Goal: Information Seeking & Learning: Learn about a topic

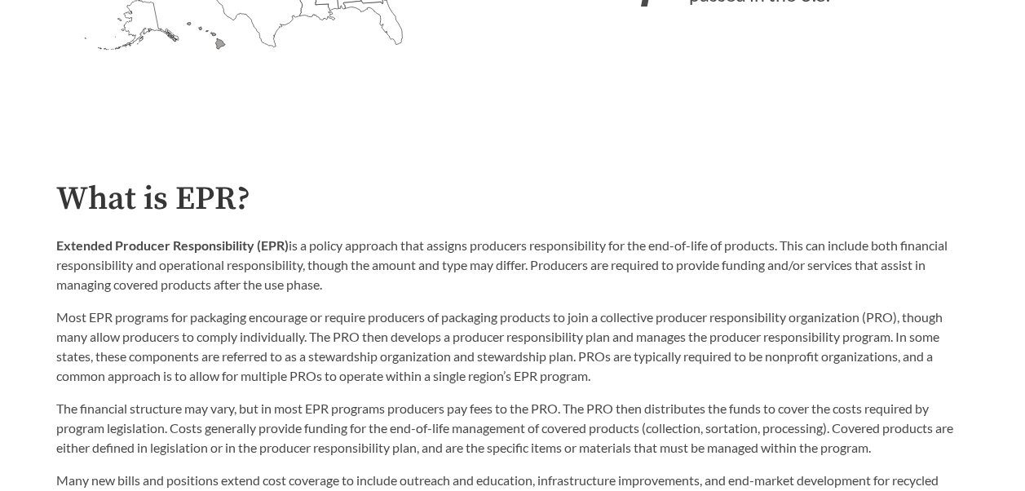
scroll to position [680, 0]
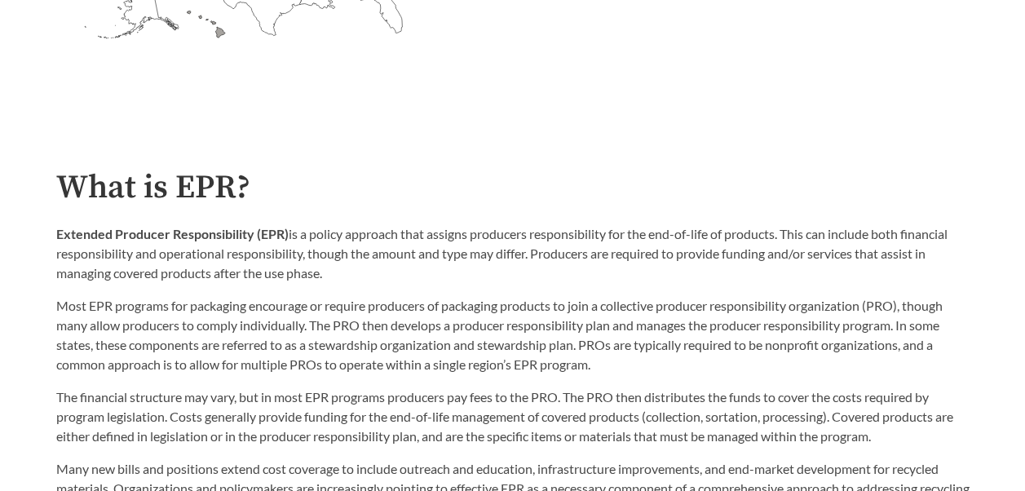
click at [478, 309] on p "Most EPR programs for packaging encourage or require producers of packaging pro…" at bounding box center [512, 335] width 913 height 78
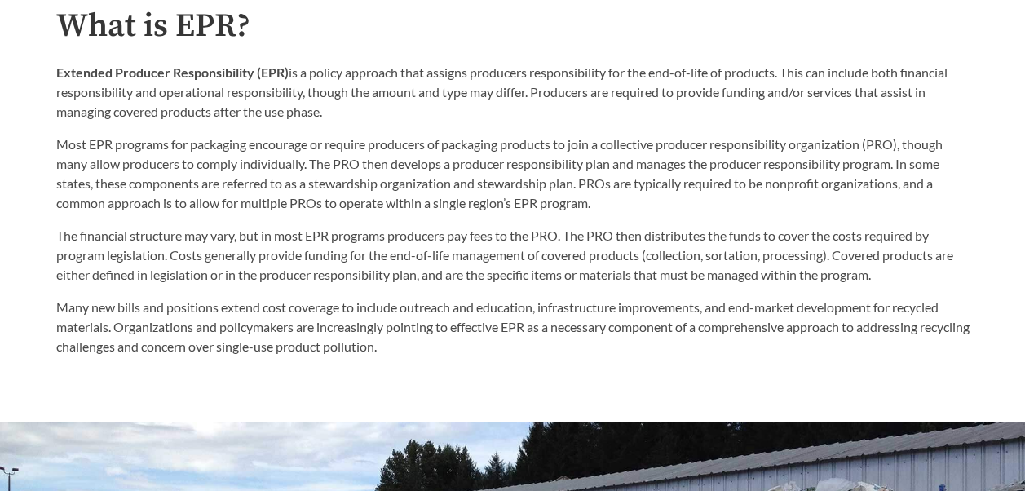
scroll to position [842, 0]
click at [478, 309] on p "Many new bills and positions extend cost coverage to include outreach and educa…" at bounding box center [512, 326] width 913 height 59
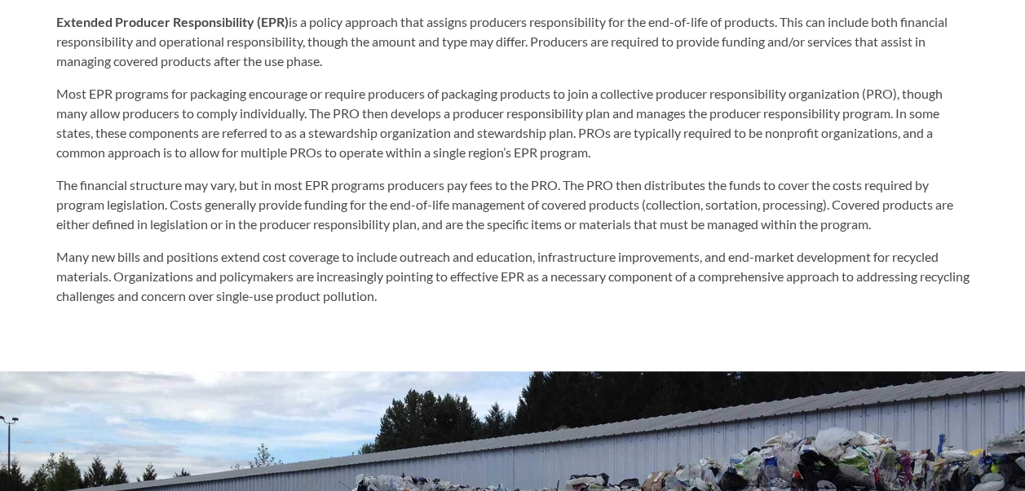
scroll to position [893, 0]
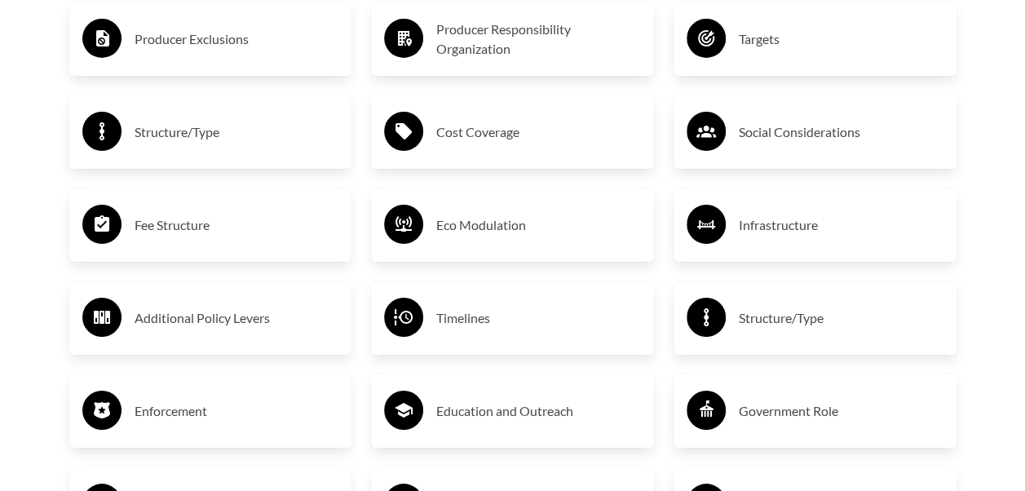
scroll to position [2795, 0]
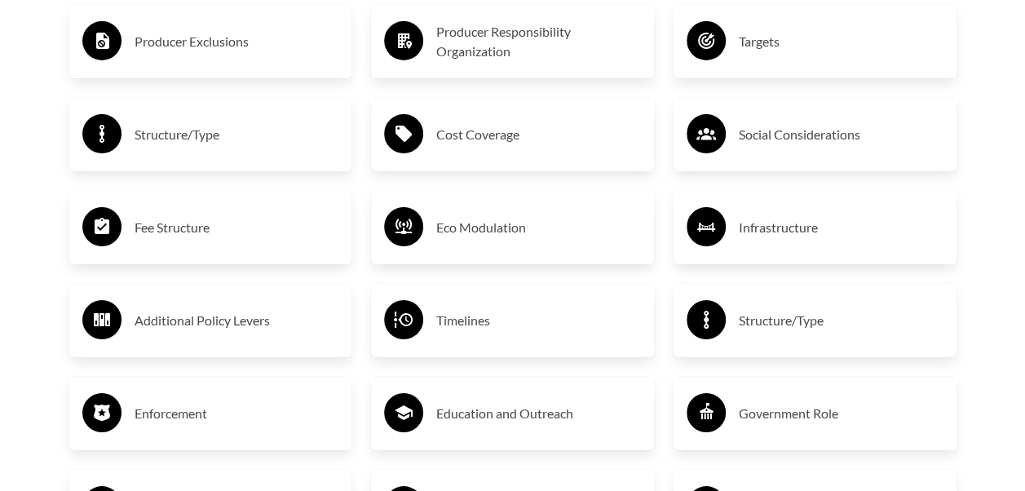
click at [148, 225] on h3 "Fee Structure" at bounding box center [237, 227] width 205 height 26
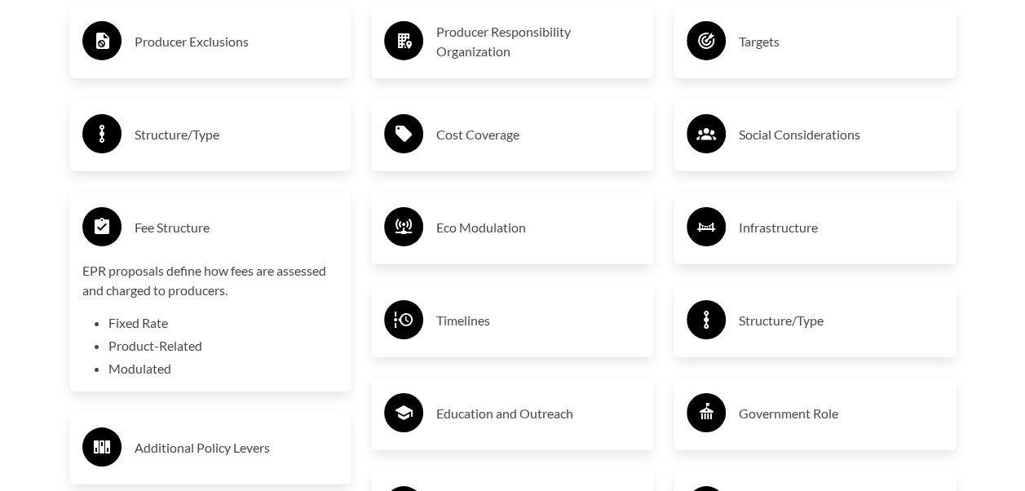
click at [486, 221] on h3 "Eco Modulation" at bounding box center [538, 227] width 205 height 26
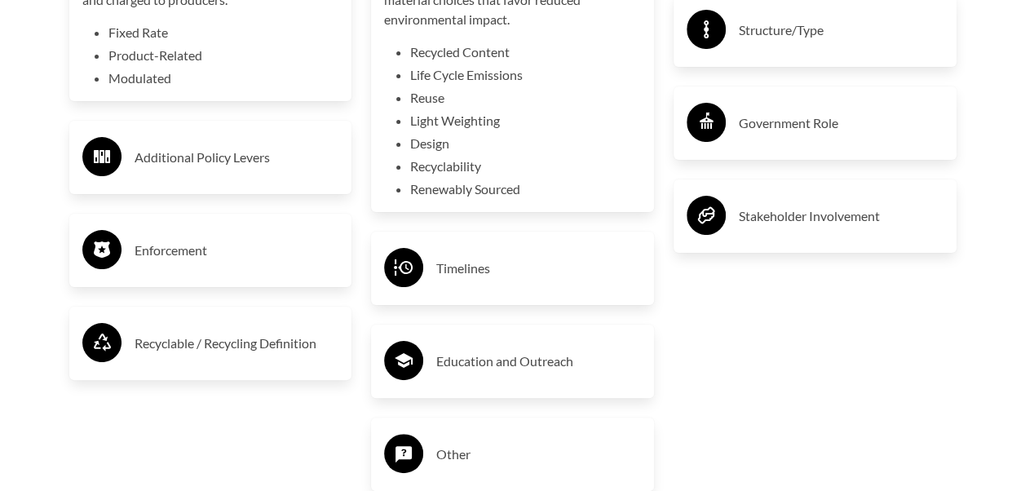
scroll to position [3086, 0]
click at [196, 246] on h3 "Enforcement" at bounding box center [237, 250] width 205 height 26
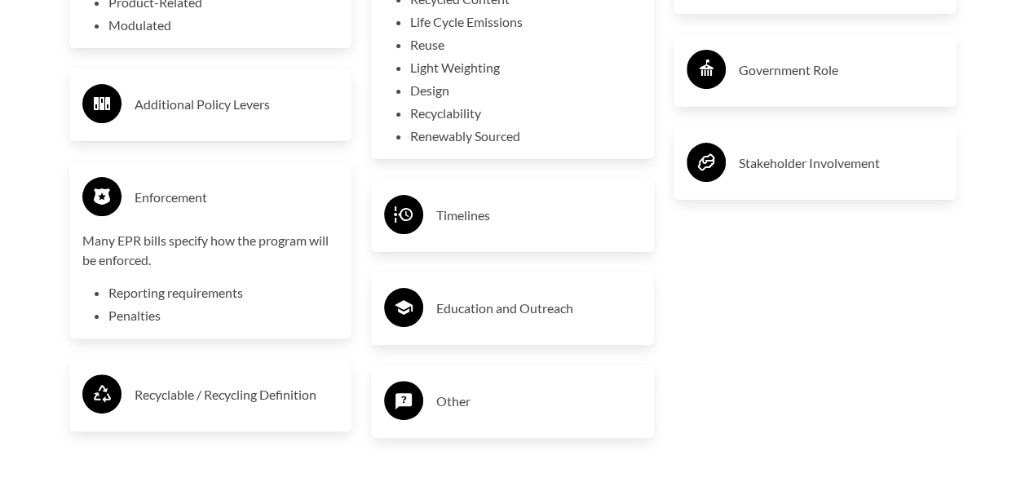
scroll to position [3138, 0]
click at [524, 294] on div "Education and Outreach" at bounding box center [512, 308] width 257 height 47
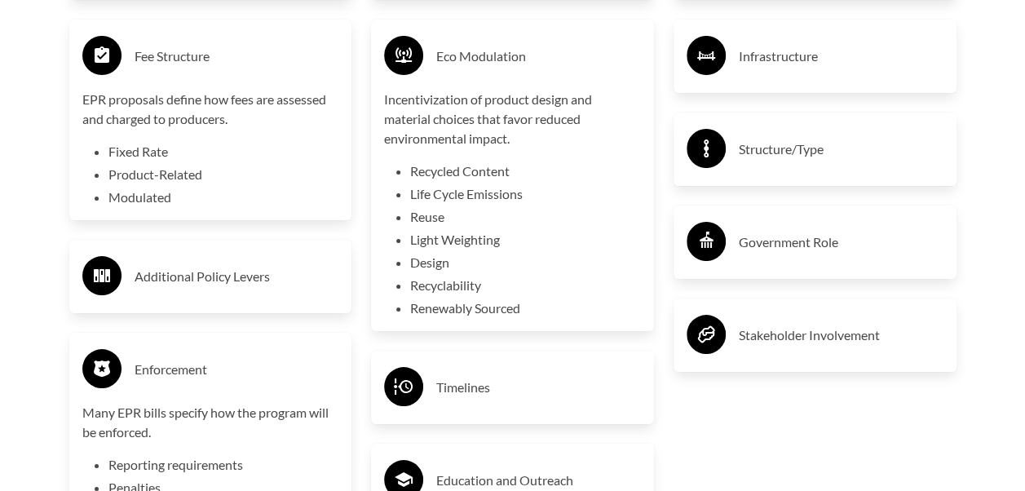
scroll to position [2950, 0]
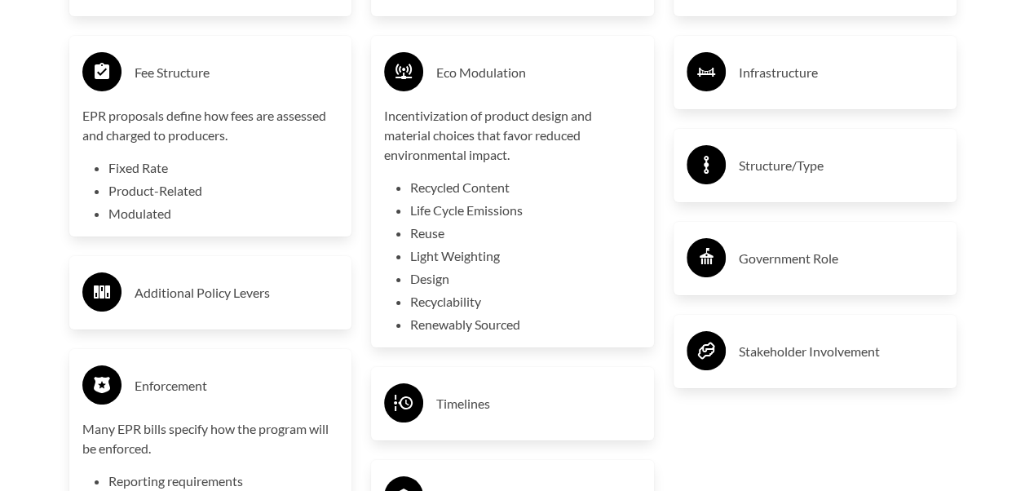
click at [807, 276] on div "Government Role" at bounding box center [815, 258] width 257 height 47
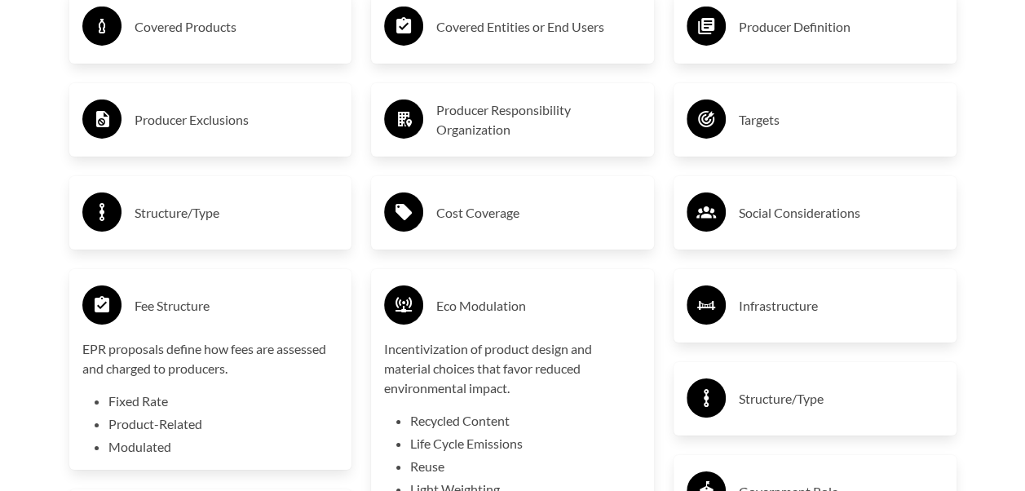
scroll to position [2710, 0]
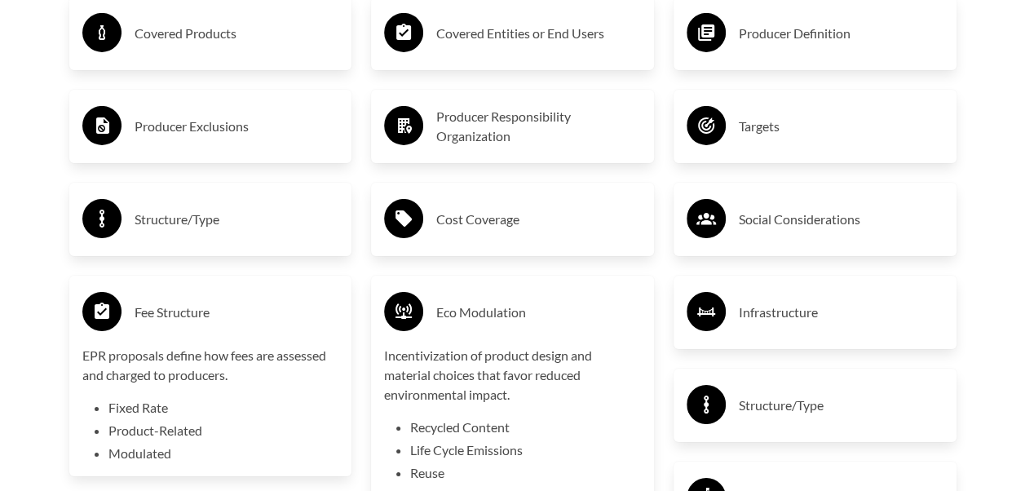
click at [774, 313] on h3 "Infrastructure" at bounding box center [841, 312] width 205 height 26
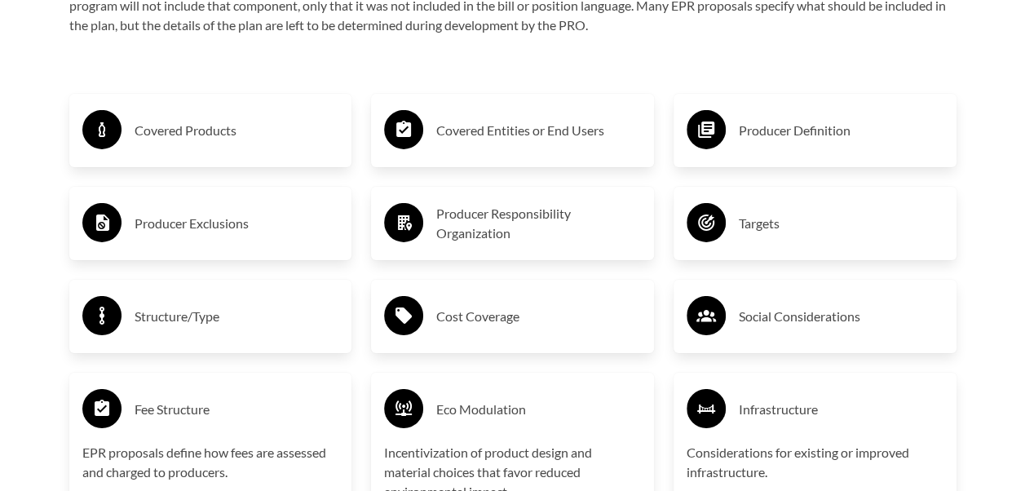
scroll to position [2612, 0]
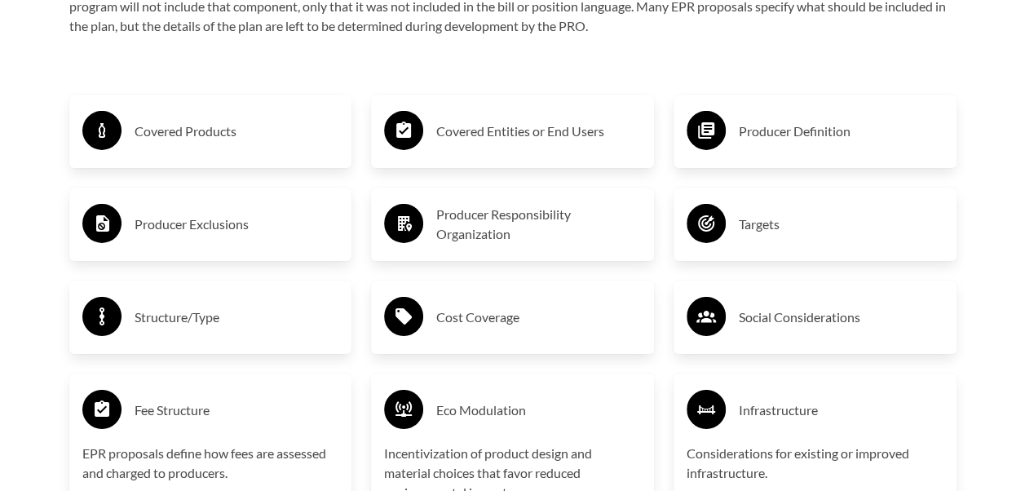
click at [512, 319] on h3 "Cost Coverage" at bounding box center [538, 317] width 205 height 26
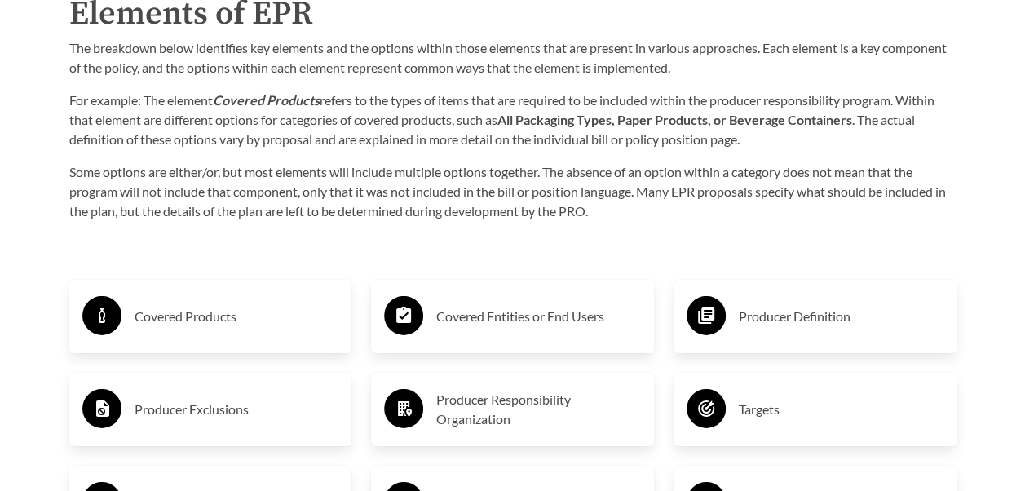
scroll to position [2426, 0]
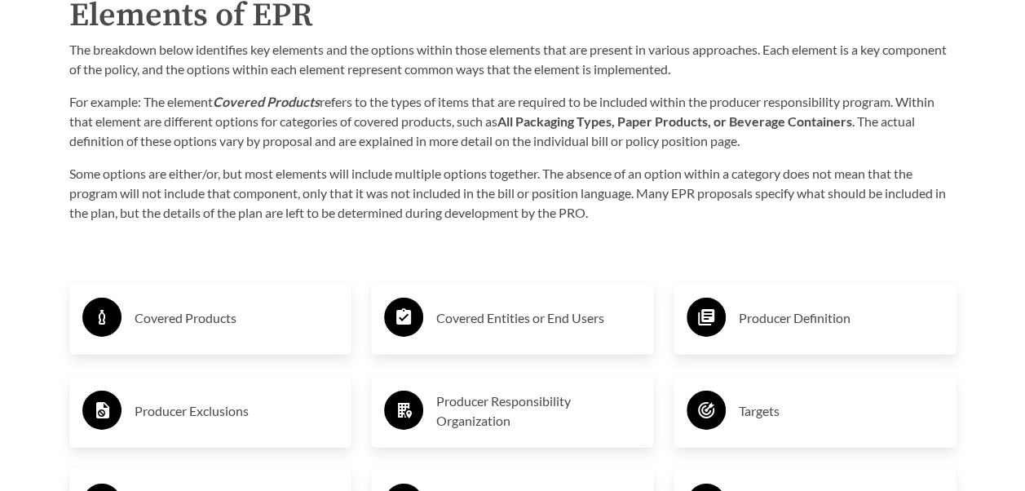
click at [192, 313] on h3 "Covered Products" at bounding box center [237, 318] width 205 height 26
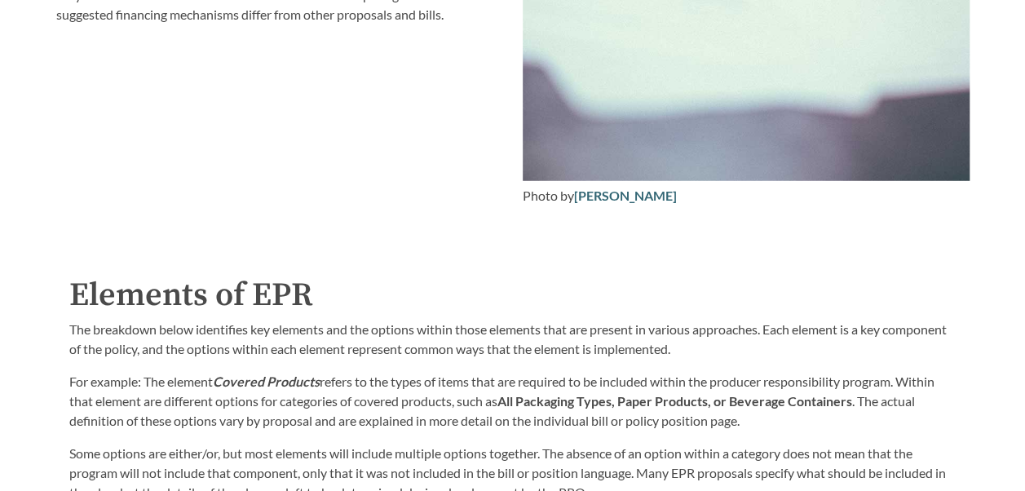
scroll to position [2136, 0]
